Goal: Transaction & Acquisition: Purchase product/service

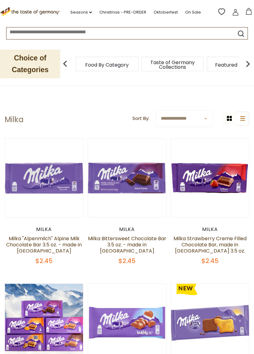
click at [214, 181] on link at bounding box center [210, 178] width 66 height 66
click at [65, 180] on link at bounding box center [44, 178] width 66 height 66
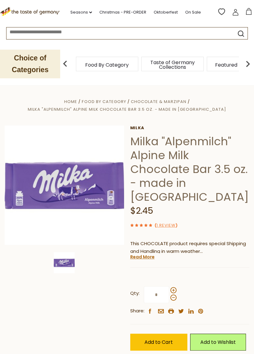
click at [101, 192] on img at bounding box center [64, 185] width 119 height 119
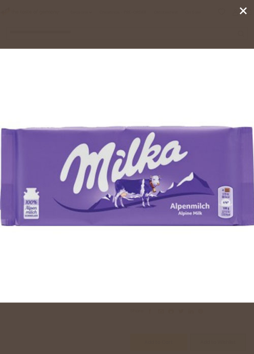
click at [170, 317] on div at bounding box center [127, 177] width 254 height 354
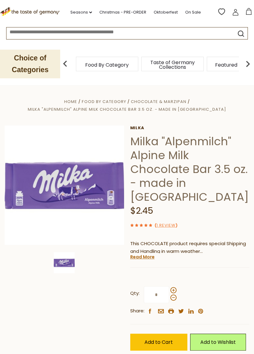
click at [133, 254] on link "Read More" at bounding box center [142, 257] width 24 height 6
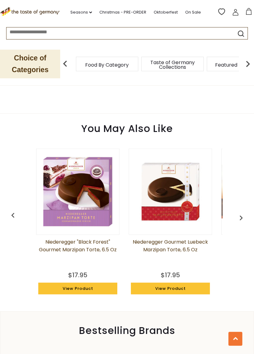
scroll to position [704, 0]
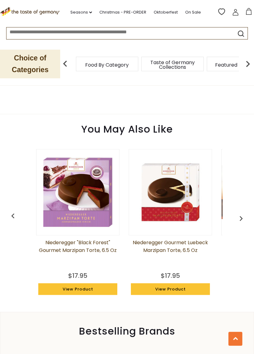
click at [94, 245] on link "Niederegger "Black Forest" Gourmet Marzipan Torte, 6.5 oz" at bounding box center [77, 253] width 83 height 31
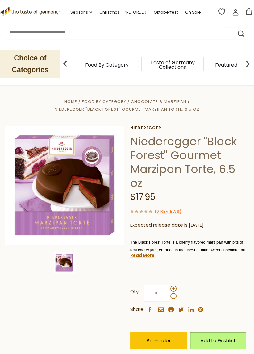
click at [33, 16] on link ".st0{fill:#EDD300;} .st1{fill:#D33E21;}" at bounding box center [30, 13] width 61 height 14
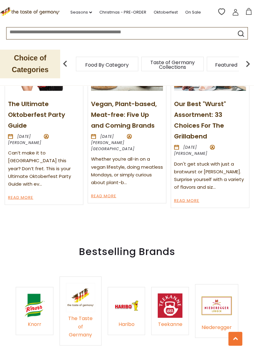
scroll to position [724, 0]
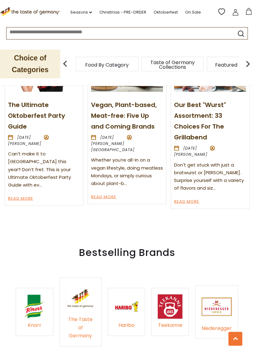
click at [105, 67] on span "Food By Category" at bounding box center [106, 65] width 43 height 5
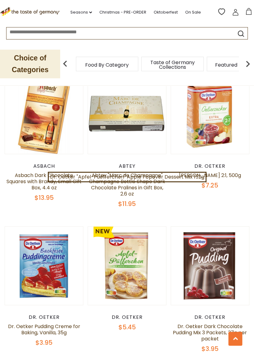
scroll to position [1551, 0]
